Goal: Task Accomplishment & Management: Complete application form

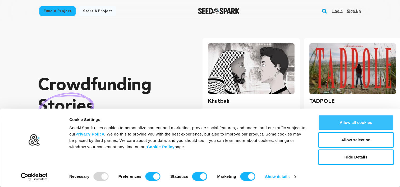
scroll to position [0, 106]
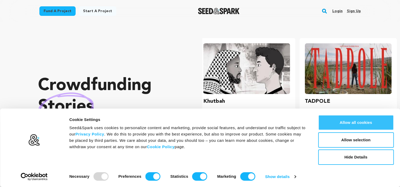
click at [365, 122] on button "Allow all cookies" at bounding box center [356, 122] width 76 height 15
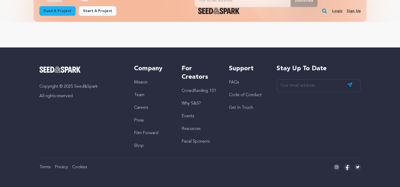
scroll to position [0, 0]
click at [147, 82] on link "Mission" at bounding box center [140, 82] width 13 height 4
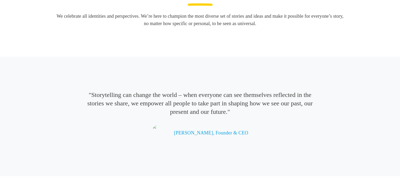
scroll to position [1111, 0]
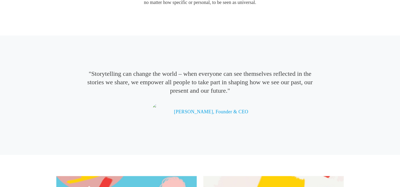
drag, startPoint x: 282, startPoint y: 95, endPoint x: 38, endPoint y: 88, distance: 244.2
click at [38, 88] on div ""Storytelling can change the world – when everyone can see themselves reflected…" at bounding box center [200, 102] width 400 height 65
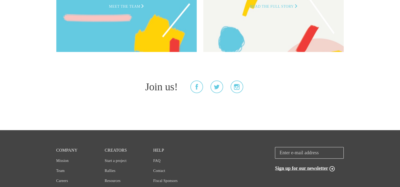
scroll to position [1402, 0]
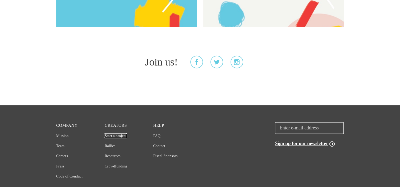
click at [116, 134] on link "Start a project" at bounding box center [116, 136] width 22 height 4
